Goal: Entertainment & Leisure: Consume media (video, audio)

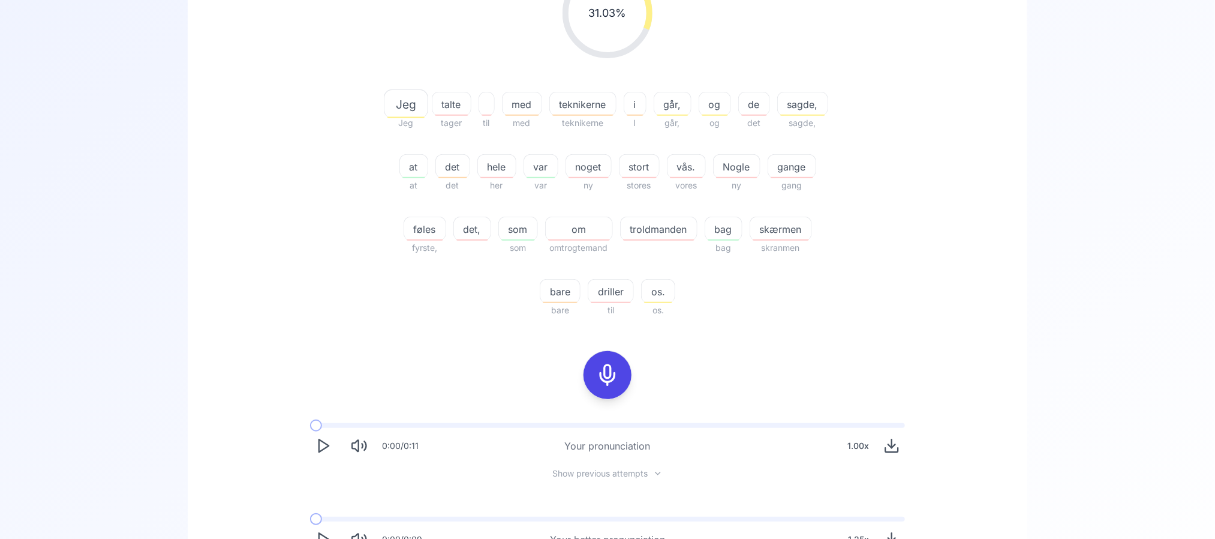
scroll to position [235, 0]
click at [605, 376] on icon at bounding box center [608, 376] width 24 height 24
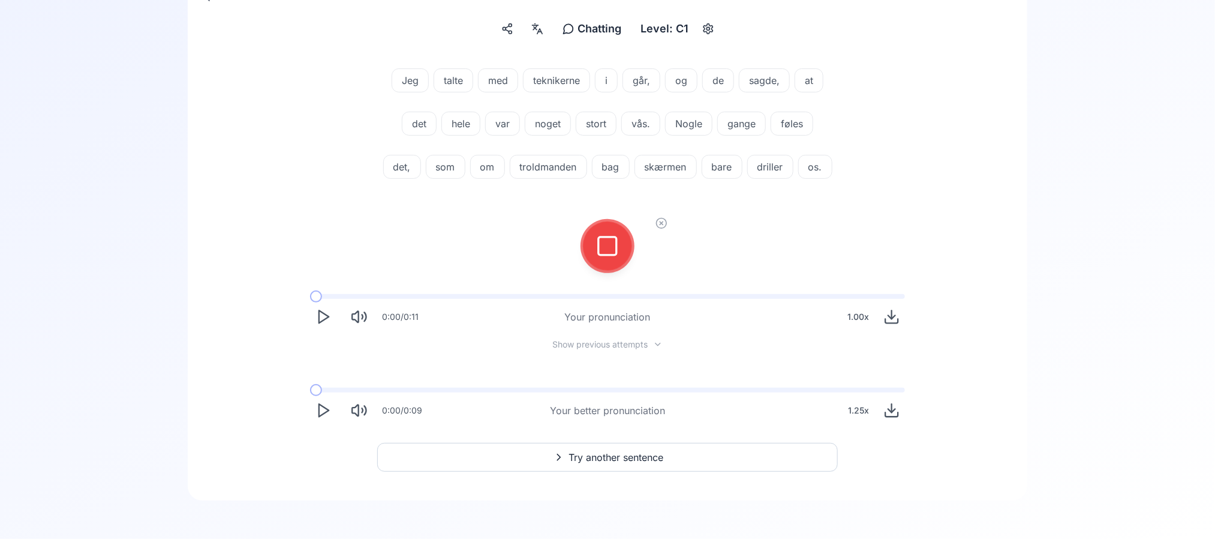
scroll to position [182, 0]
click at [619, 261] on div at bounding box center [607, 246] width 29 height 48
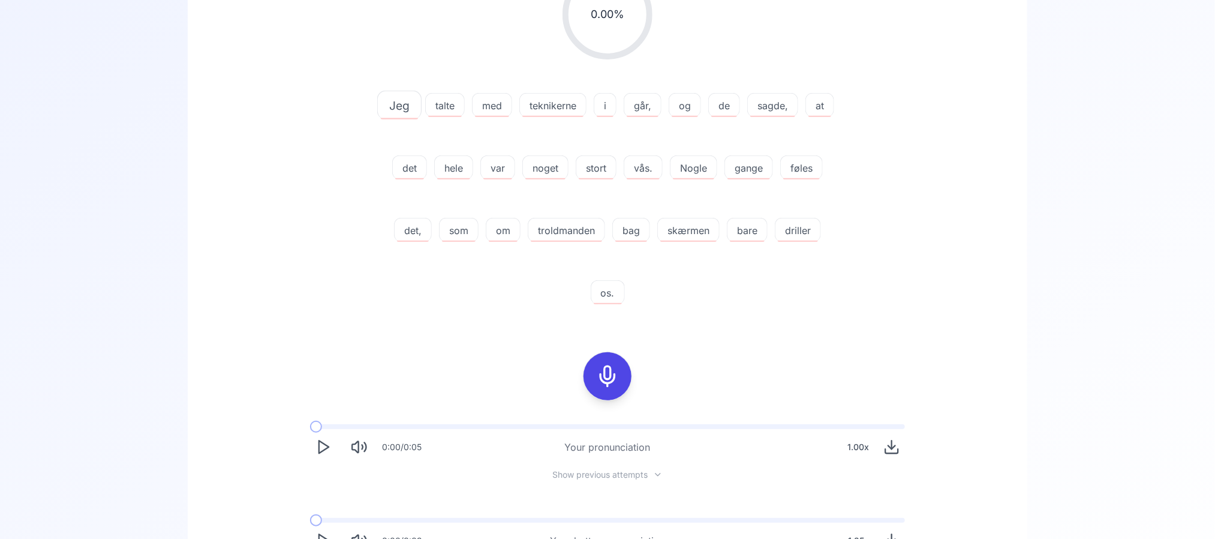
scroll to position [364, 0]
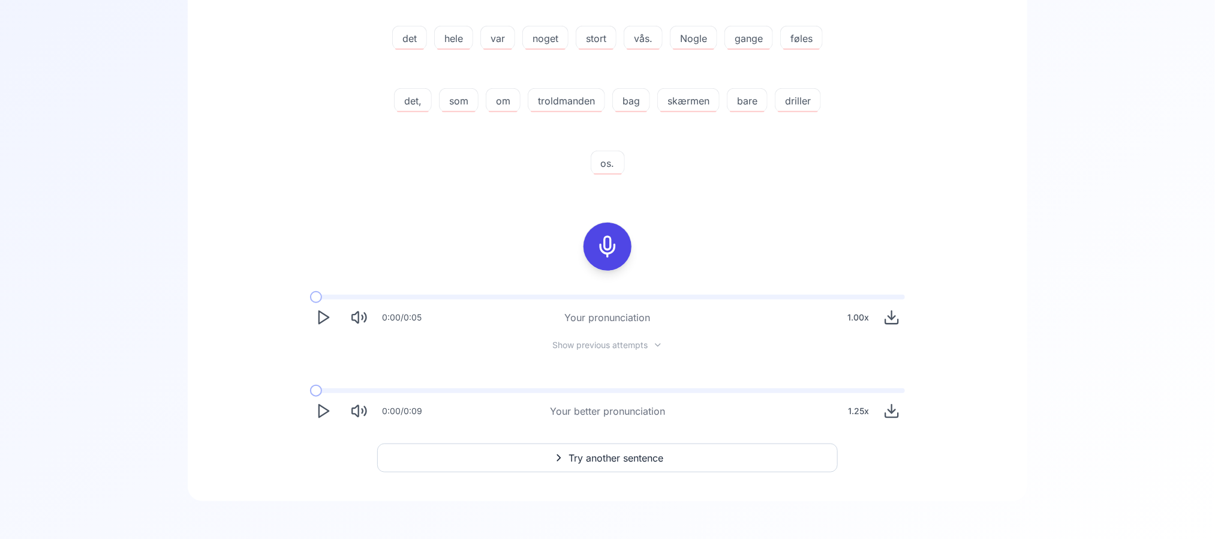
click at [322, 416] on icon "Play" at bounding box center [323, 411] width 17 height 17
click at [322, 416] on rect "Pause" at bounding box center [320, 411] width 3 height 11
click at [322, 416] on icon "Play" at bounding box center [323, 411] width 17 height 17
click at [316, 388] on span at bounding box center [317, 390] width 15 height 5
click at [316, 388] on span at bounding box center [314, 390] width 8 height 5
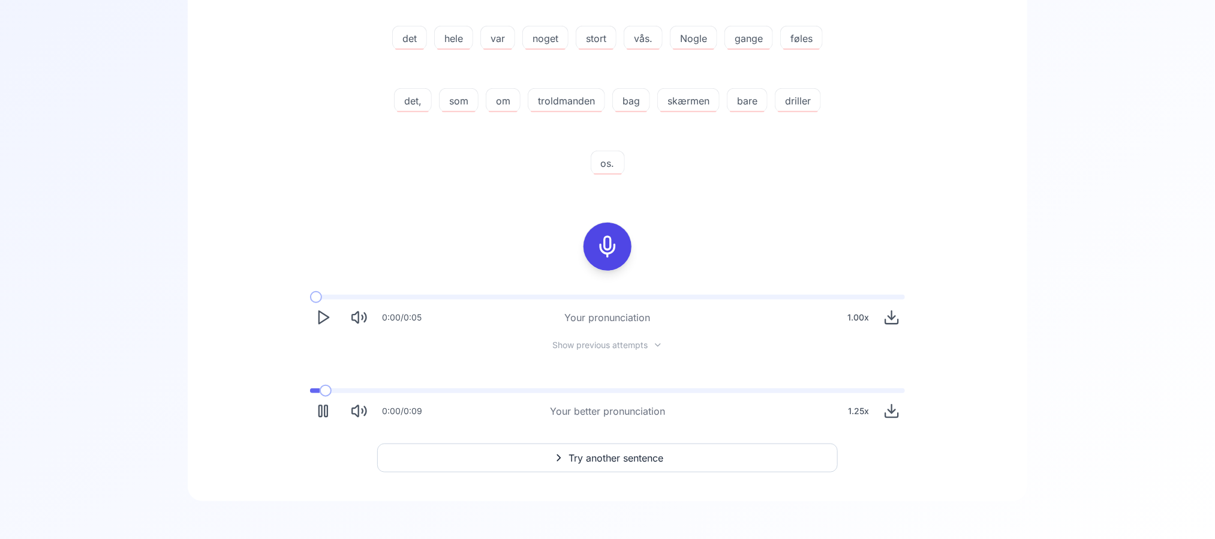
click at [316, 388] on span at bounding box center [315, 390] width 10 height 5
click at [316, 388] on span at bounding box center [372, 390] width 124 height 5
click at [316, 388] on span at bounding box center [316, 390] width 13 height 5
click at [314, 404] on button "Pause" at bounding box center [323, 411] width 26 height 26
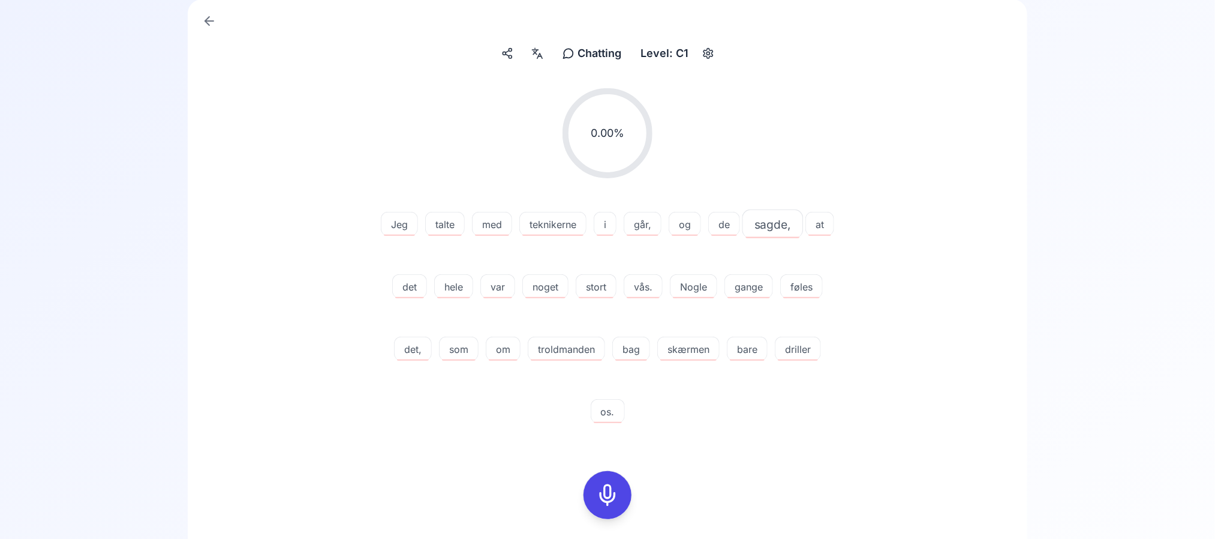
scroll to position [118, 0]
